Goal: Task Accomplishment & Management: Use online tool/utility

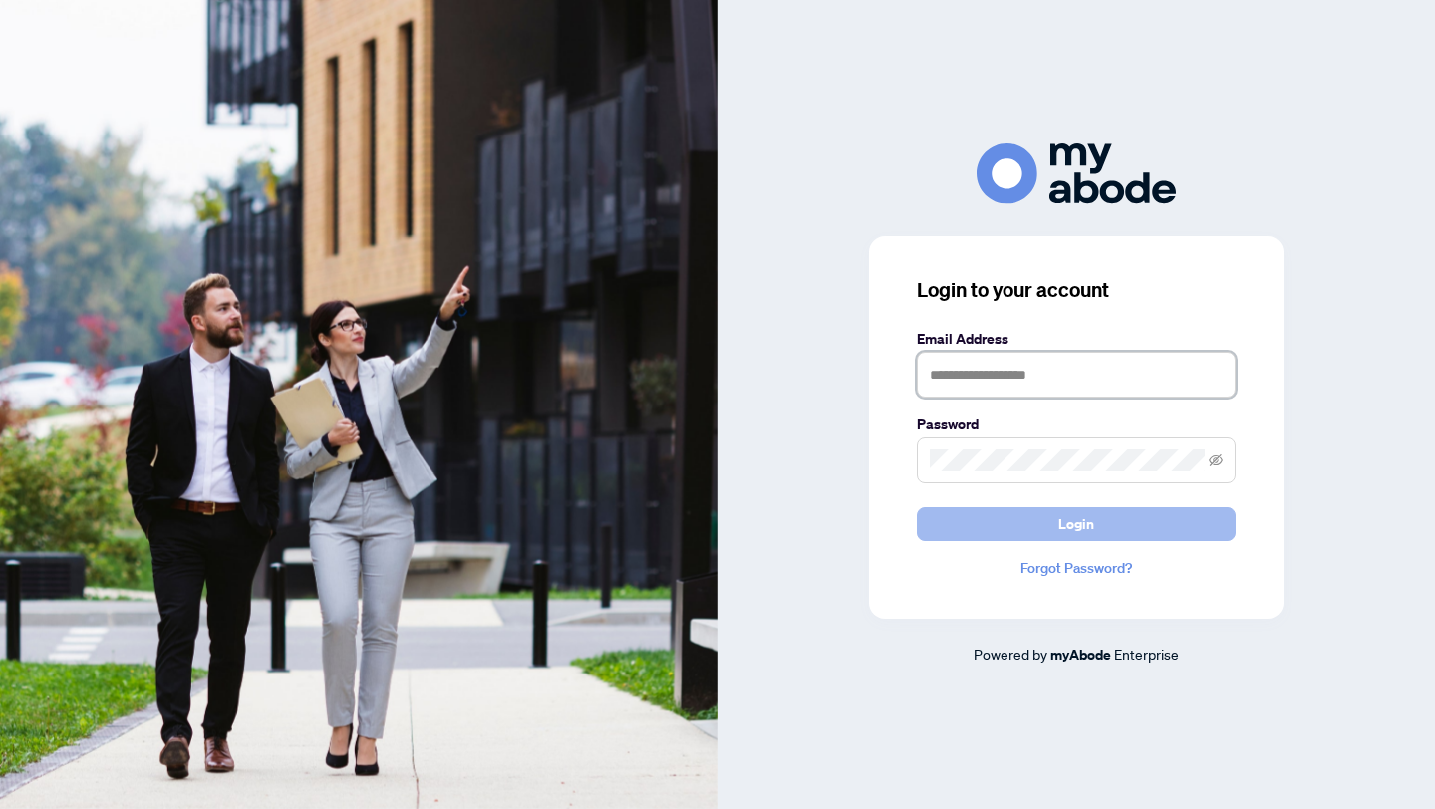
type input "**********"
click at [1070, 527] on span "Login" at bounding box center [1077, 524] width 36 height 32
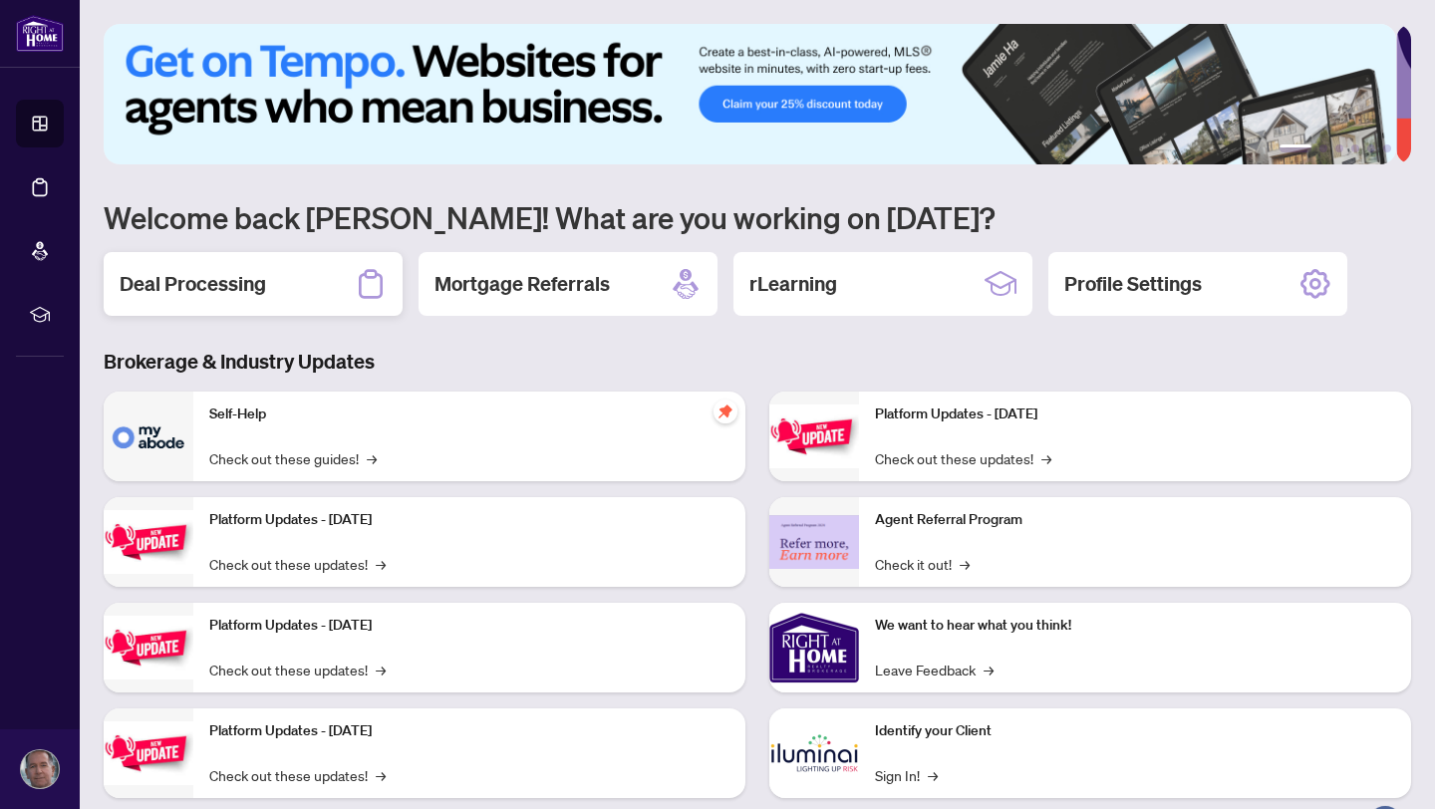
click at [196, 277] on h2 "Deal Processing" at bounding box center [193, 284] width 147 height 28
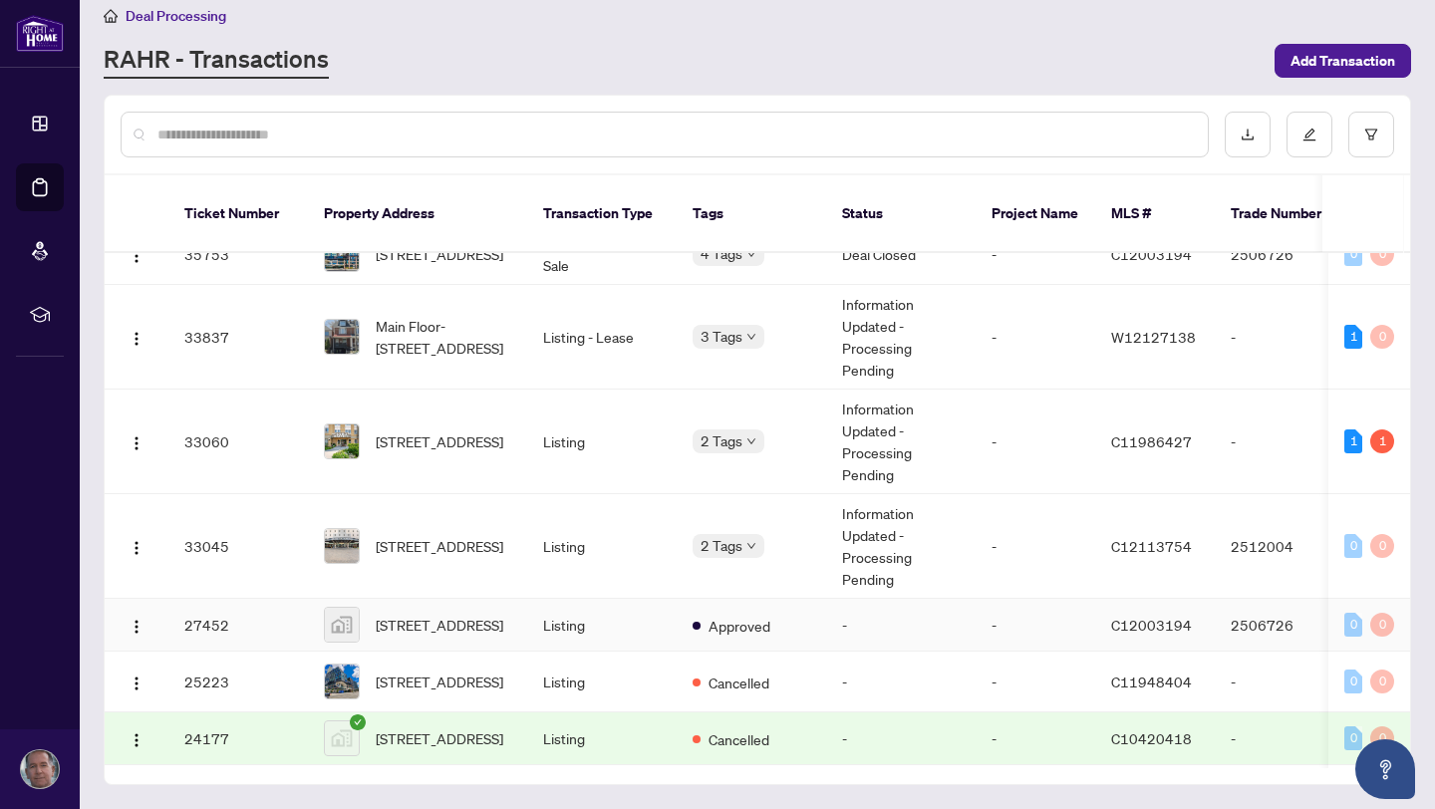
scroll to position [1094, 0]
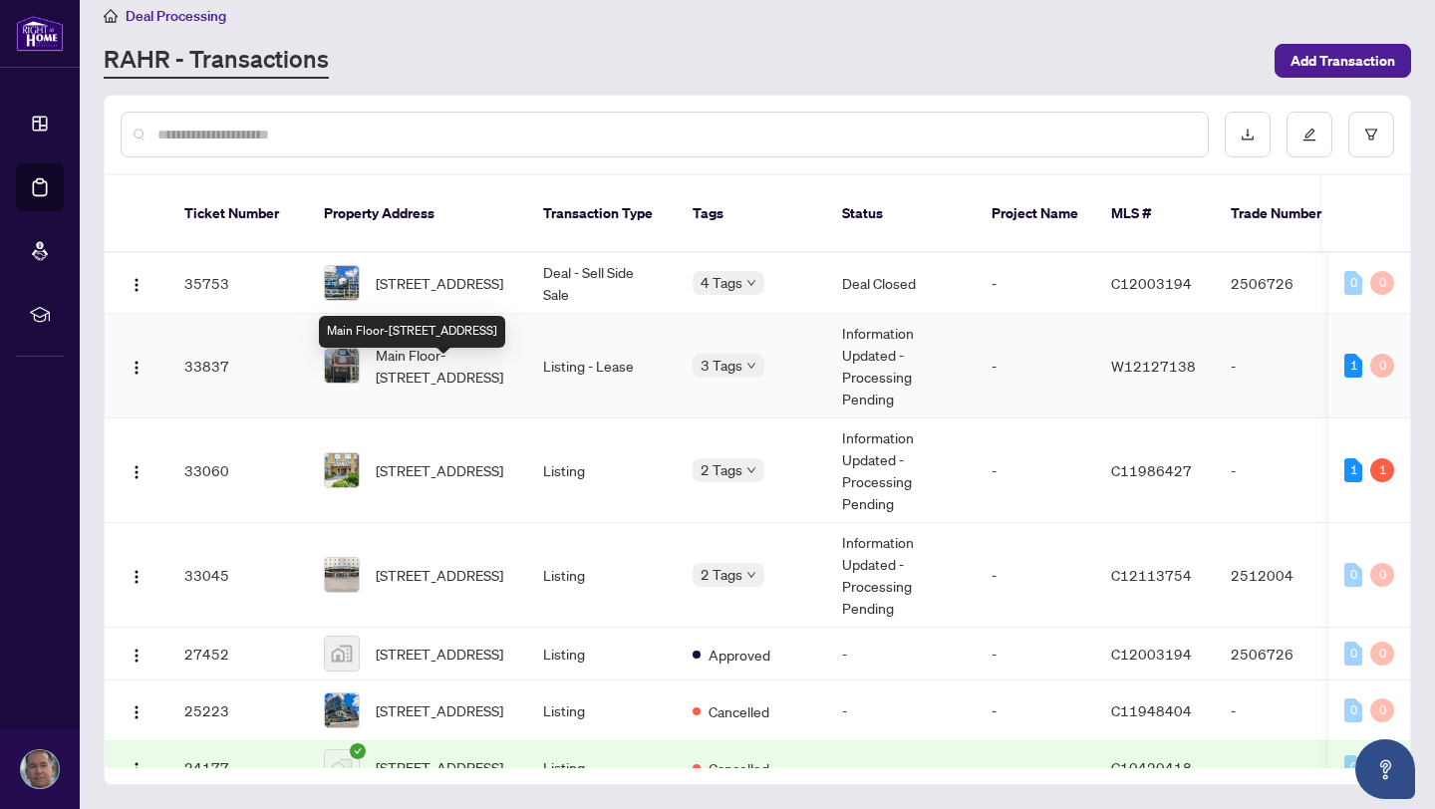
click at [430, 376] on span "Main Floor-[STREET_ADDRESS]" at bounding box center [444, 366] width 136 height 44
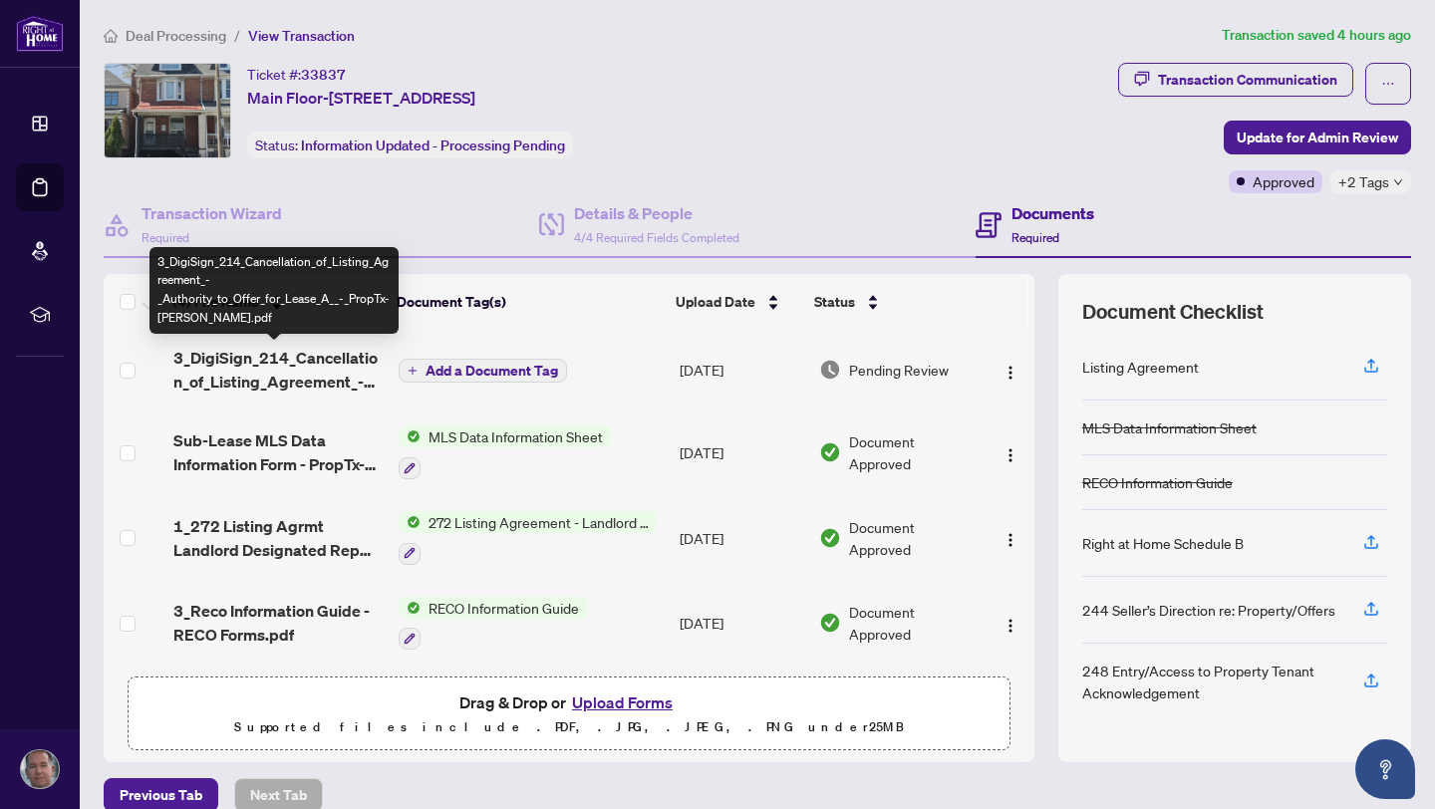
click at [262, 359] on span "3_DigiSign_214_Cancellation_of_Listing_Agreement_-_Authority_to_Offer_for_Lease…" at bounding box center [277, 370] width 209 height 48
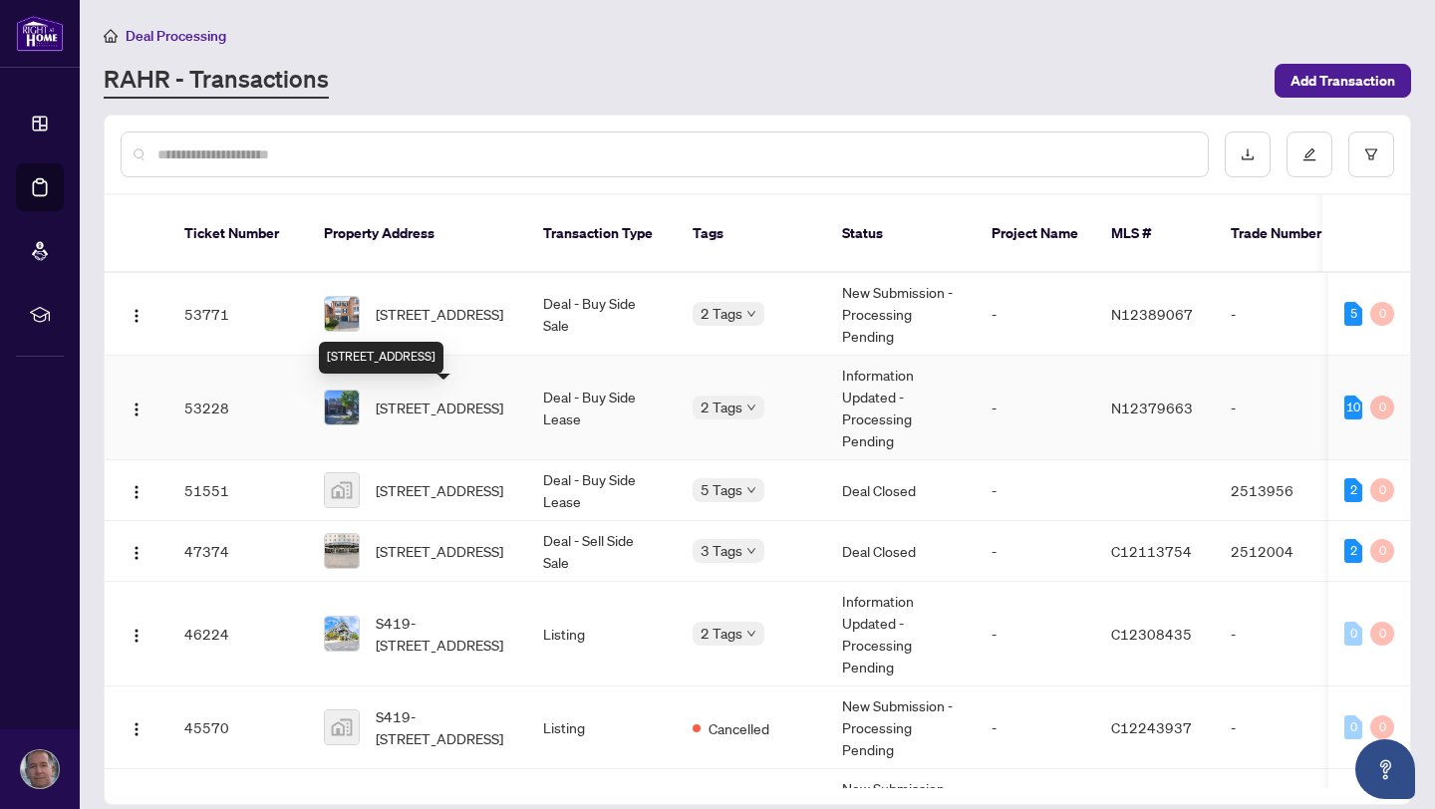
click at [450, 404] on span "[STREET_ADDRESS]" at bounding box center [440, 408] width 128 height 22
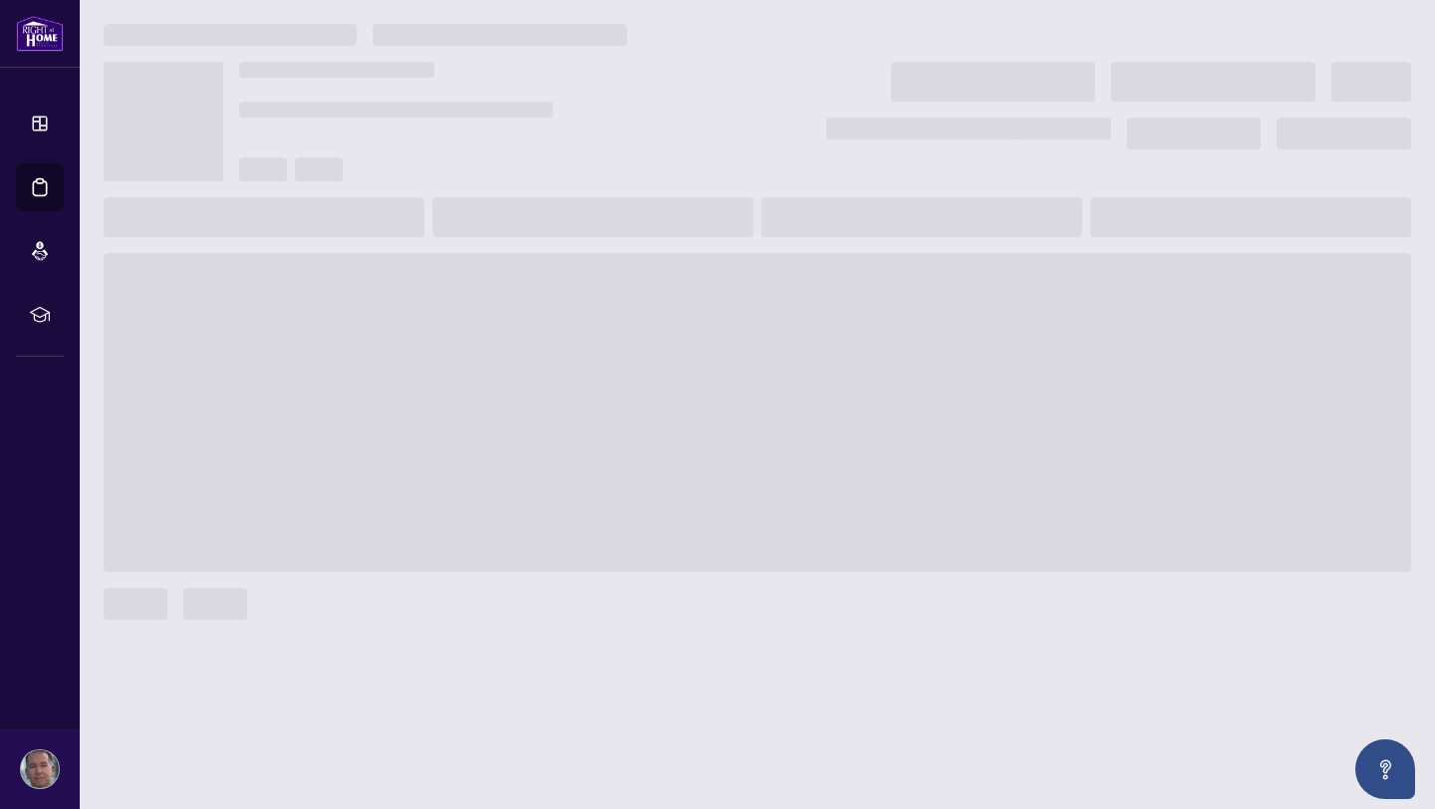
click at [450, 404] on span at bounding box center [758, 412] width 1308 height 319
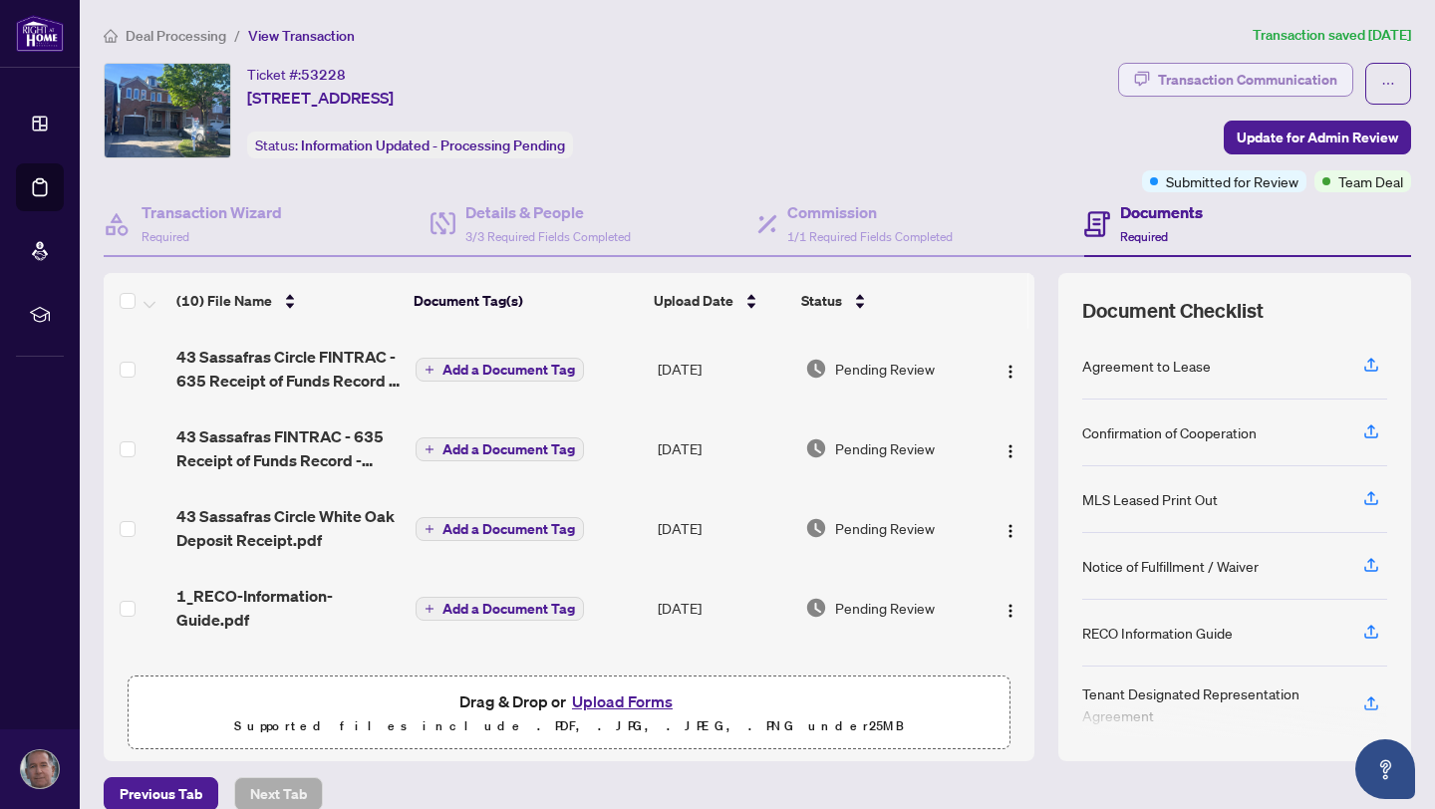
click at [1215, 79] on div "Transaction Communication" at bounding box center [1247, 80] width 179 height 32
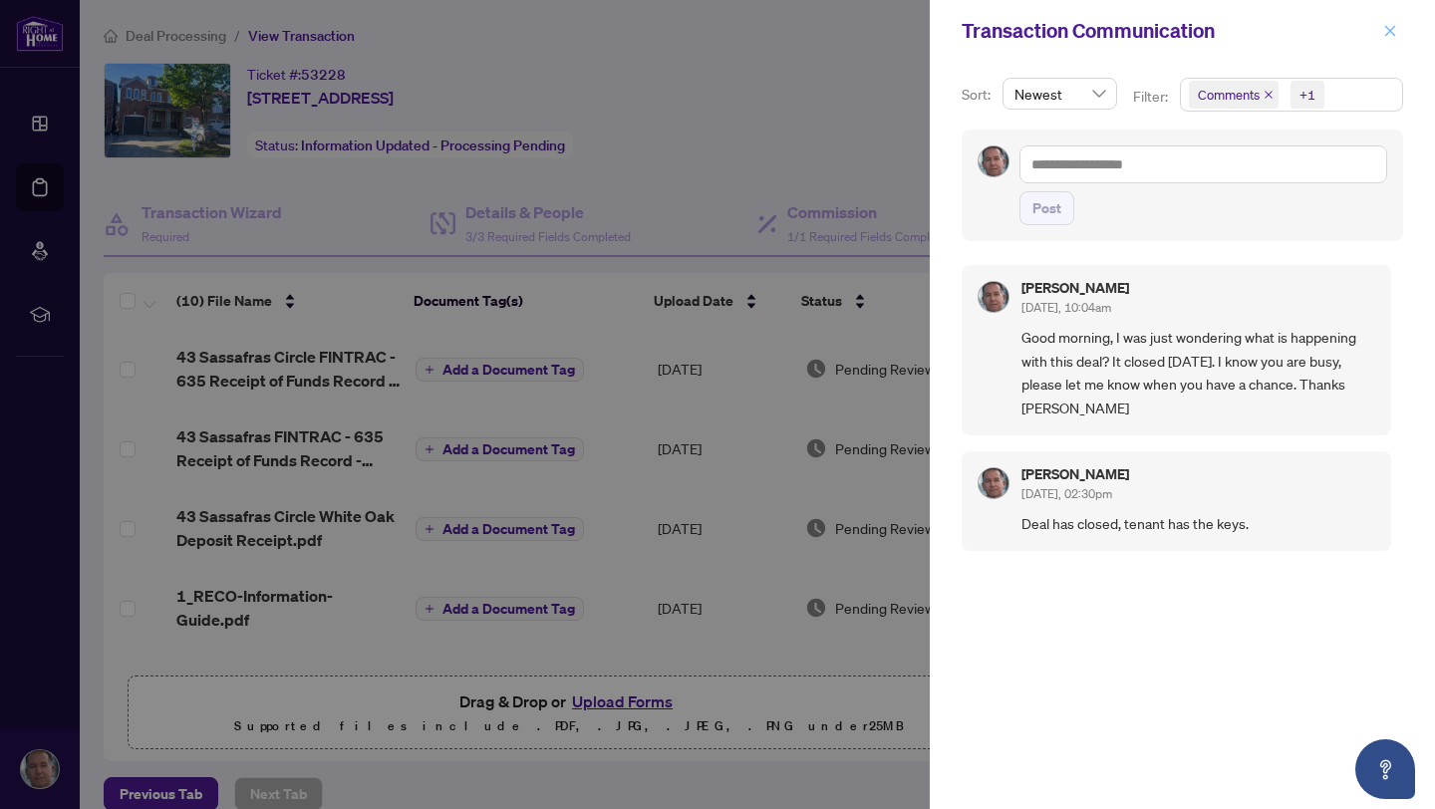
click at [1389, 29] on icon "close" at bounding box center [1391, 31] width 14 height 14
